Goal: Task Accomplishment & Management: Use online tool/utility

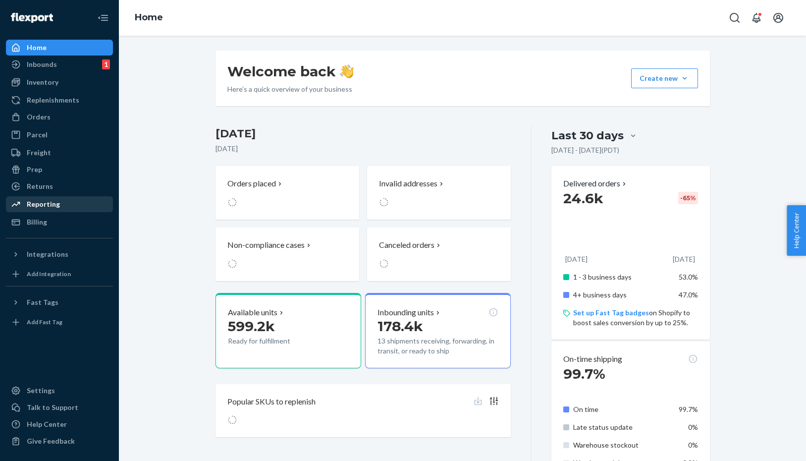
click at [44, 207] on div "Reporting" at bounding box center [43, 204] width 33 height 10
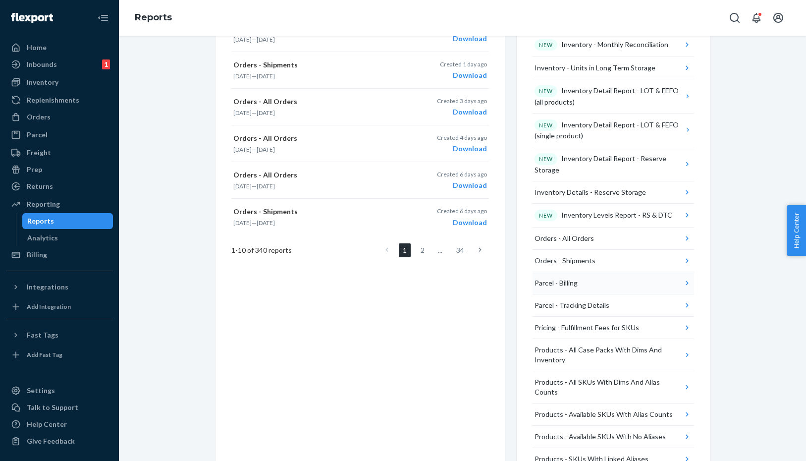
scroll to position [374, 0]
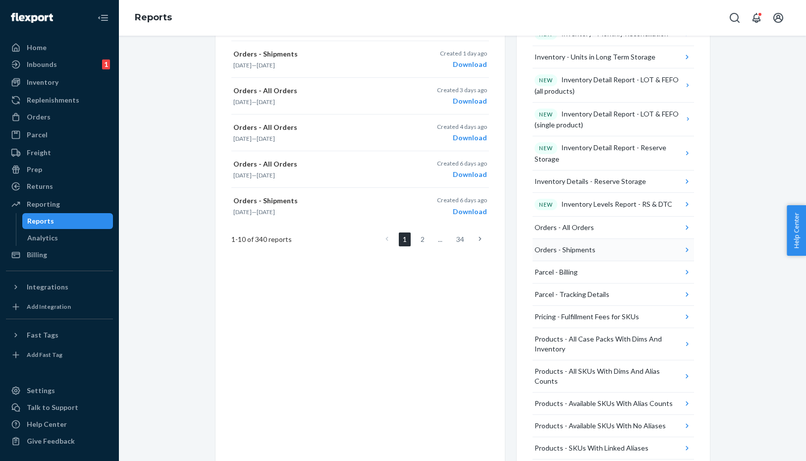
click at [596, 248] on button "Orders - Shipments" at bounding box center [614, 250] width 162 height 22
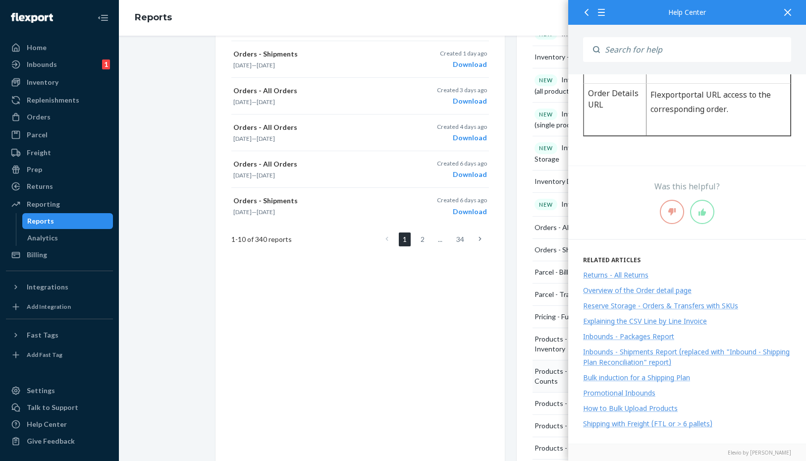
scroll to position [1123, 0]
click at [523, 389] on div "Report Glossary Visit these Help Center articles to get a description of the re…" at bounding box center [613, 124] width 193 height 897
click at [483, 333] on div "Create a New Report Which report would you like to see? Select report type Crea…" at bounding box center [360, 124] width 289 height 897
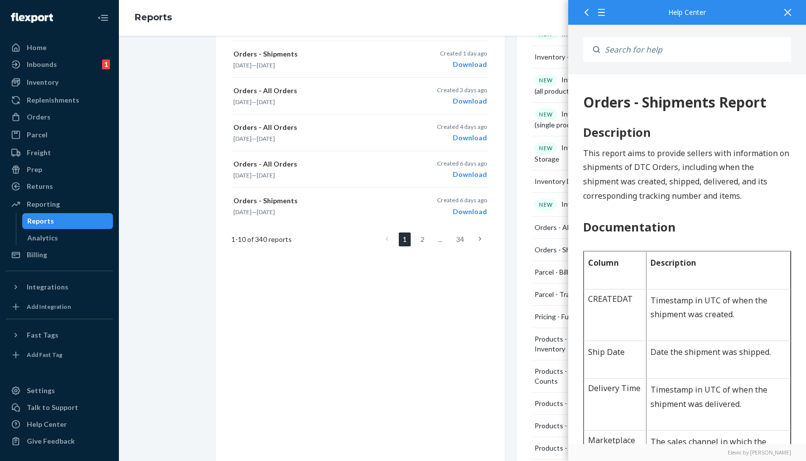
scroll to position [0, 0]
click at [617, 56] on input "Search" at bounding box center [695, 49] width 191 height 25
type input "units shipped"
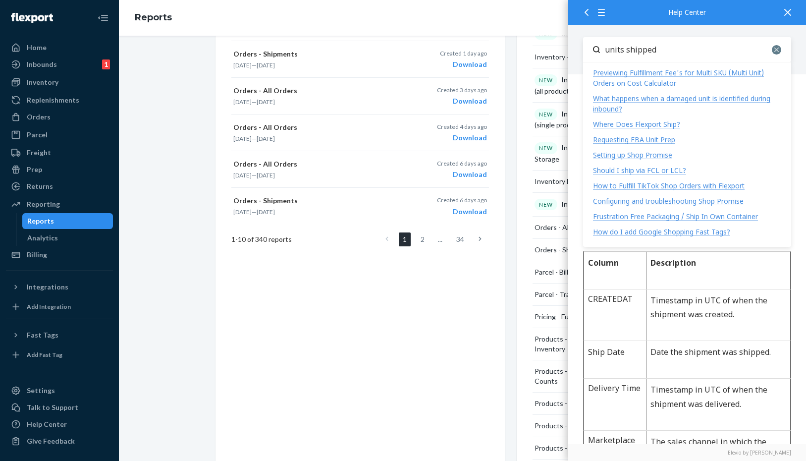
click at [779, 48] on div at bounding box center [776, 49] width 9 height 9
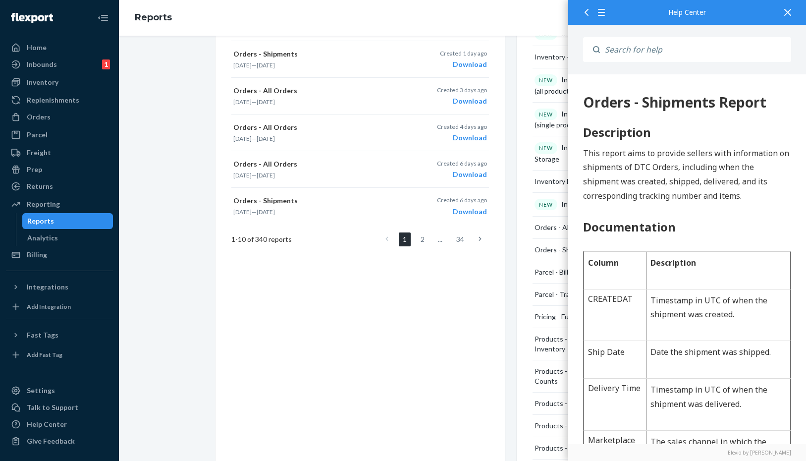
click at [786, 9] on icon at bounding box center [787, 12] width 7 height 7
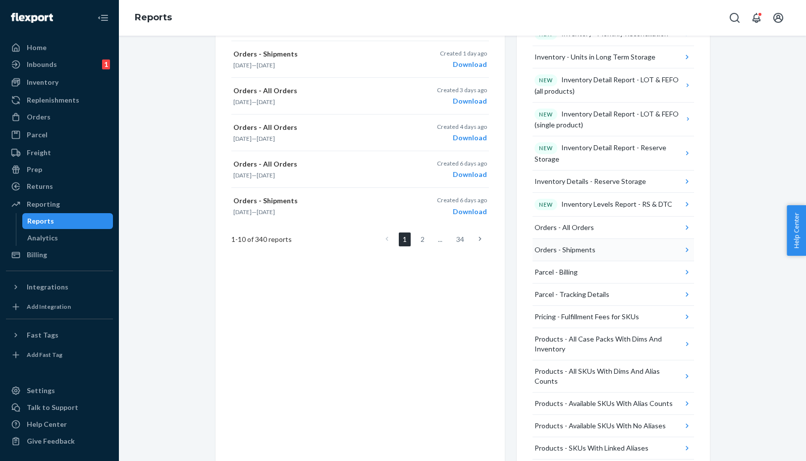
click at [559, 252] on div "Orders - Shipments" at bounding box center [565, 250] width 61 height 10
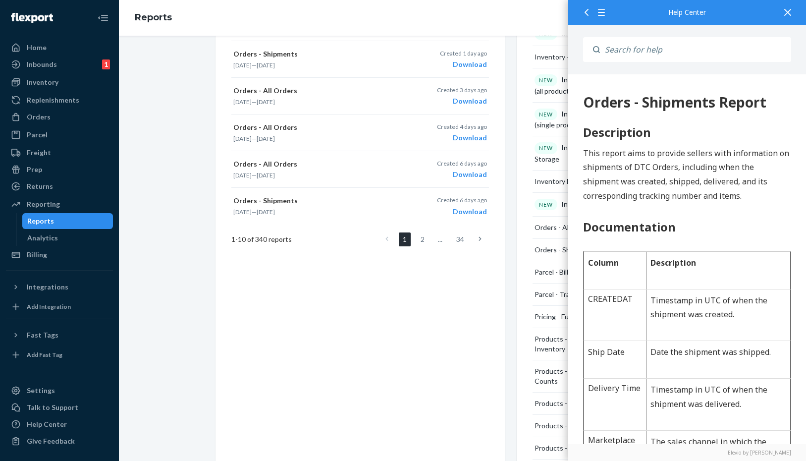
click at [585, 16] on div at bounding box center [585, 12] width 18 height 24
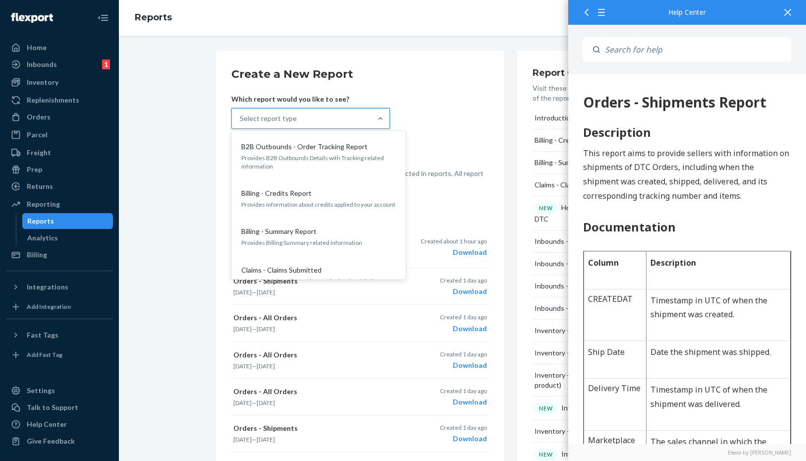
click at [274, 119] on div "Select report type" at bounding box center [268, 118] width 57 height 10
click at [241, 119] on input "option B2B Outbounds - Order Tracking Report focused, 1 of 31. 31 results avail…" at bounding box center [240, 118] width 1 height 10
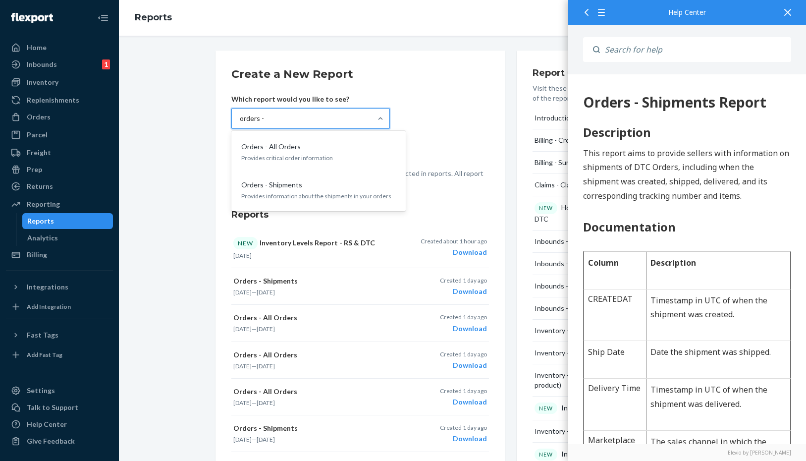
type input "orders - shi"
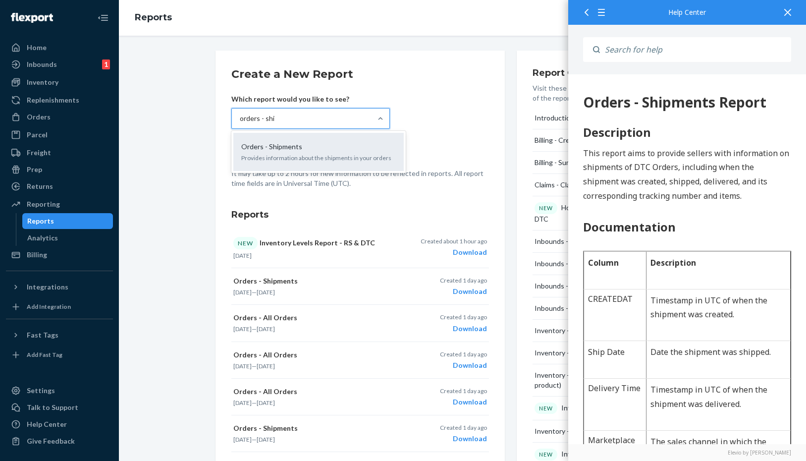
click at [269, 154] on p "Provides information about the shipments in your orders" at bounding box center [318, 158] width 155 height 8
click at [269, 123] on input "orders - shi" at bounding box center [257, 118] width 35 height 10
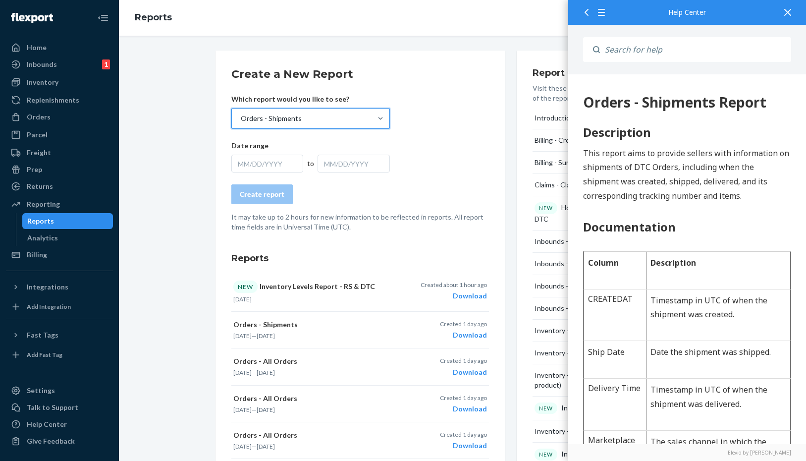
click at [264, 168] on div "MM/DD/YYYY" at bounding box center [267, 164] width 72 height 18
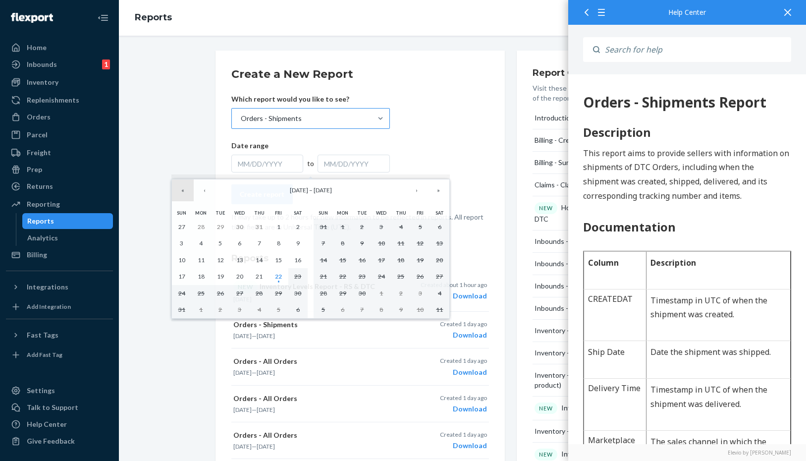
click at [184, 189] on button "«" at bounding box center [183, 190] width 22 height 22
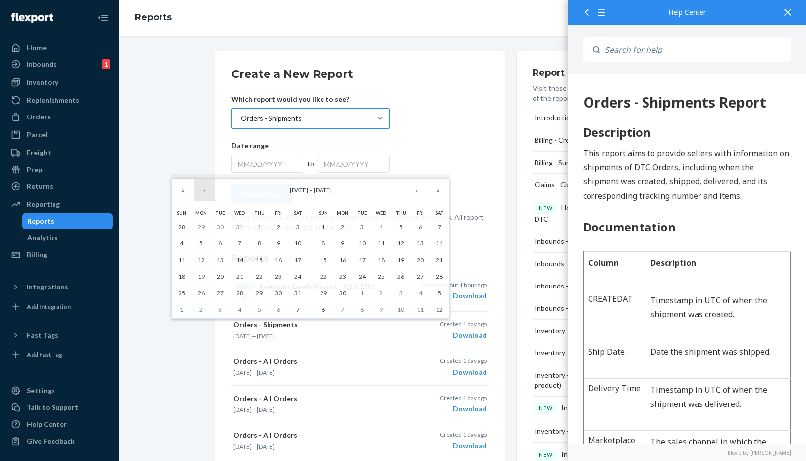
click at [200, 189] on button "‹" at bounding box center [205, 190] width 22 height 22
click at [438, 189] on button "»" at bounding box center [439, 190] width 22 height 22
click at [206, 193] on button "‹" at bounding box center [205, 190] width 22 height 22
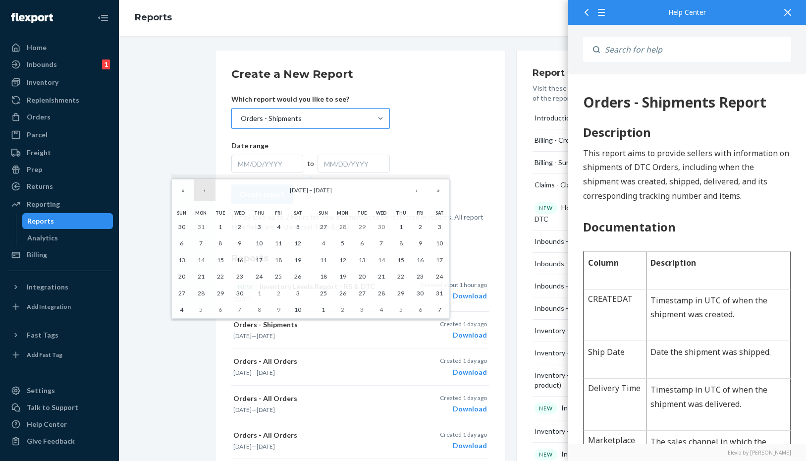
click at [206, 193] on button "‹" at bounding box center [205, 190] width 22 height 22
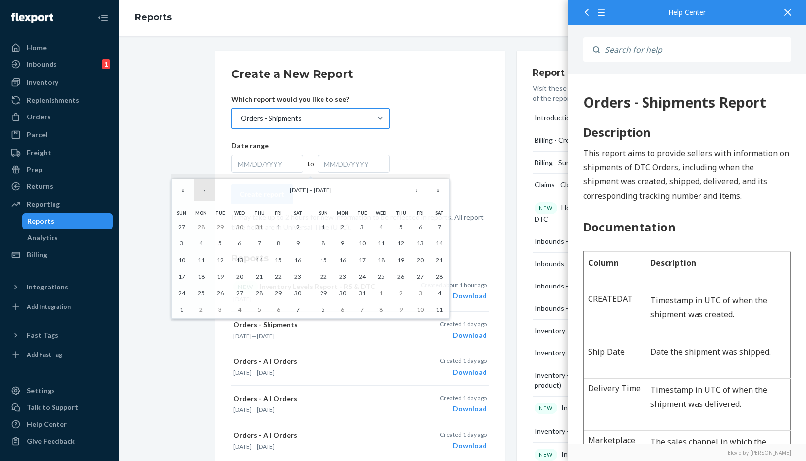
click at [206, 193] on button "‹" at bounding box center [205, 190] width 22 height 22
click at [259, 226] on abbr "1" at bounding box center [259, 226] width 3 height 7
click at [440, 192] on button "»" at bounding box center [439, 190] width 22 height 22
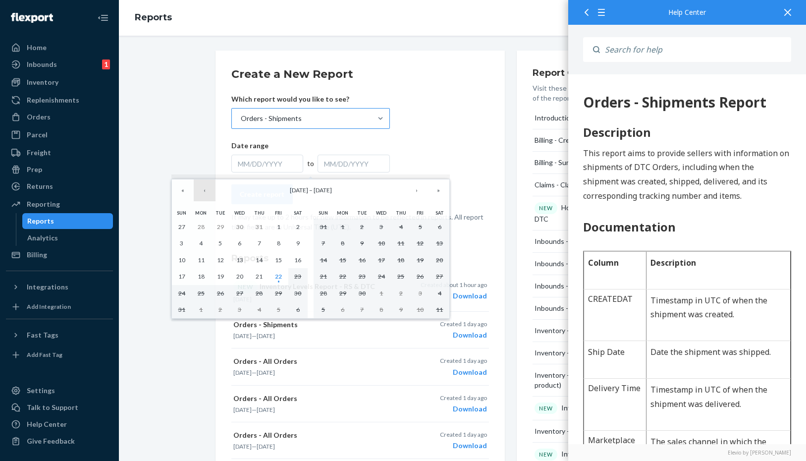
click at [205, 193] on button "‹" at bounding box center [205, 190] width 22 height 22
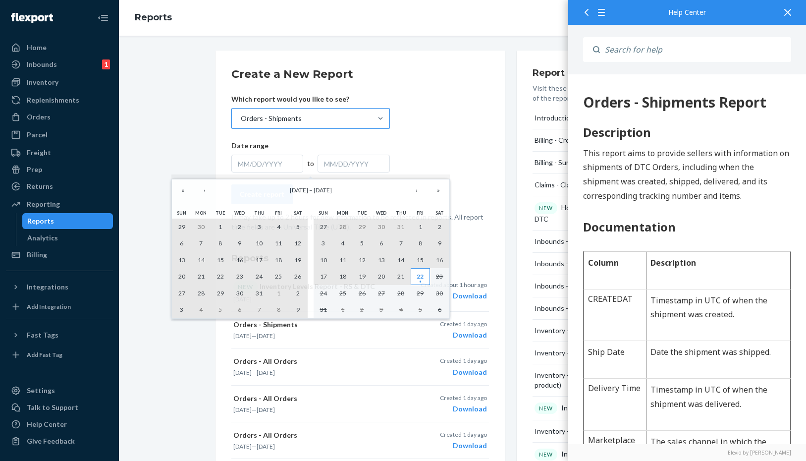
click at [422, 276] on abbr "22" at bounding box center [420, 276] width 7 height 7
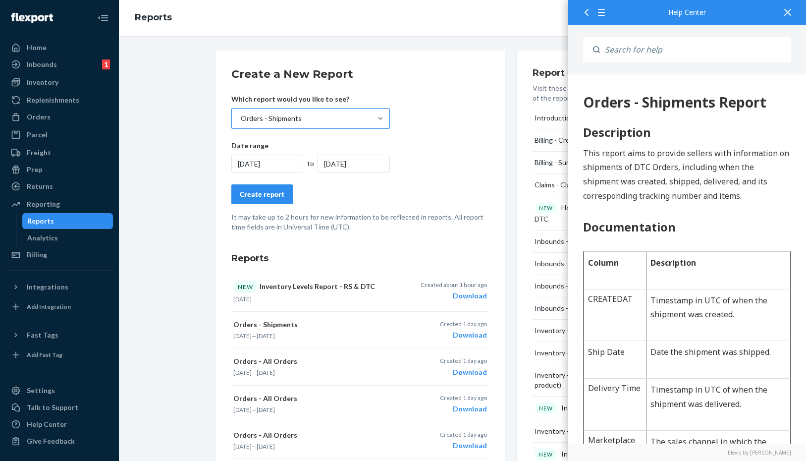
click at [270, 194] on div "Create report" at bounding box center [262, 194] width 45 height 10
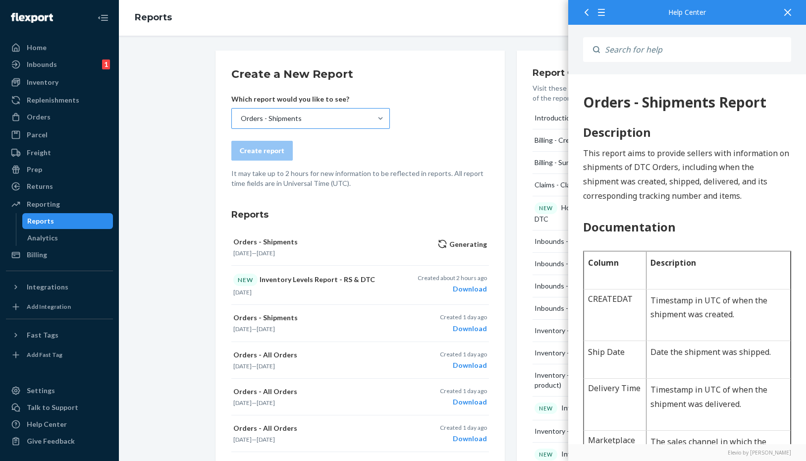
click at [786, 13] on icon at bounding box center [787, 12] width 7 height 7
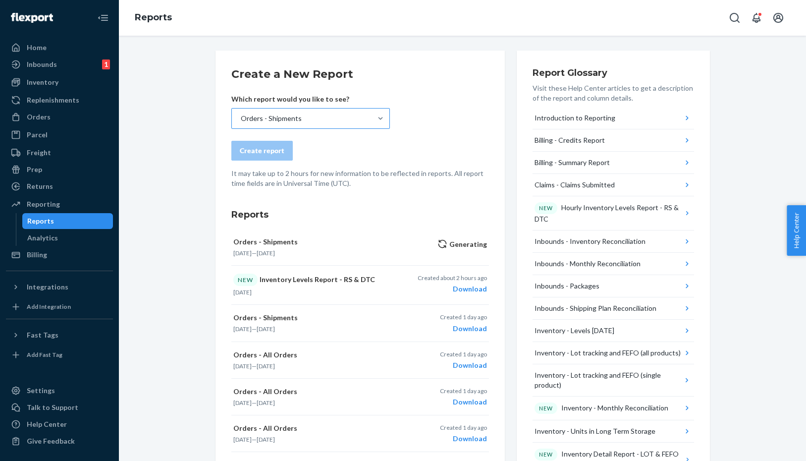
click at [469, 85] on form "Create a New Report Which report would you like to see? Orders - Shipments Crea…" at bounding box center [360, 127] width 258 height 122
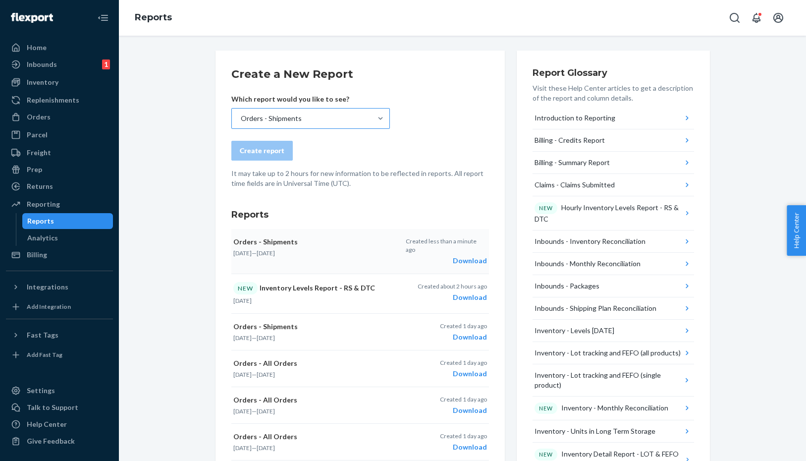
click at [468, 258] on button "Orders - Shipments [DATE] — [DATE] Created less than a minute ago Download" at bounding box center [360, 251] width 258 height 45
